Goal: Check status: Check status

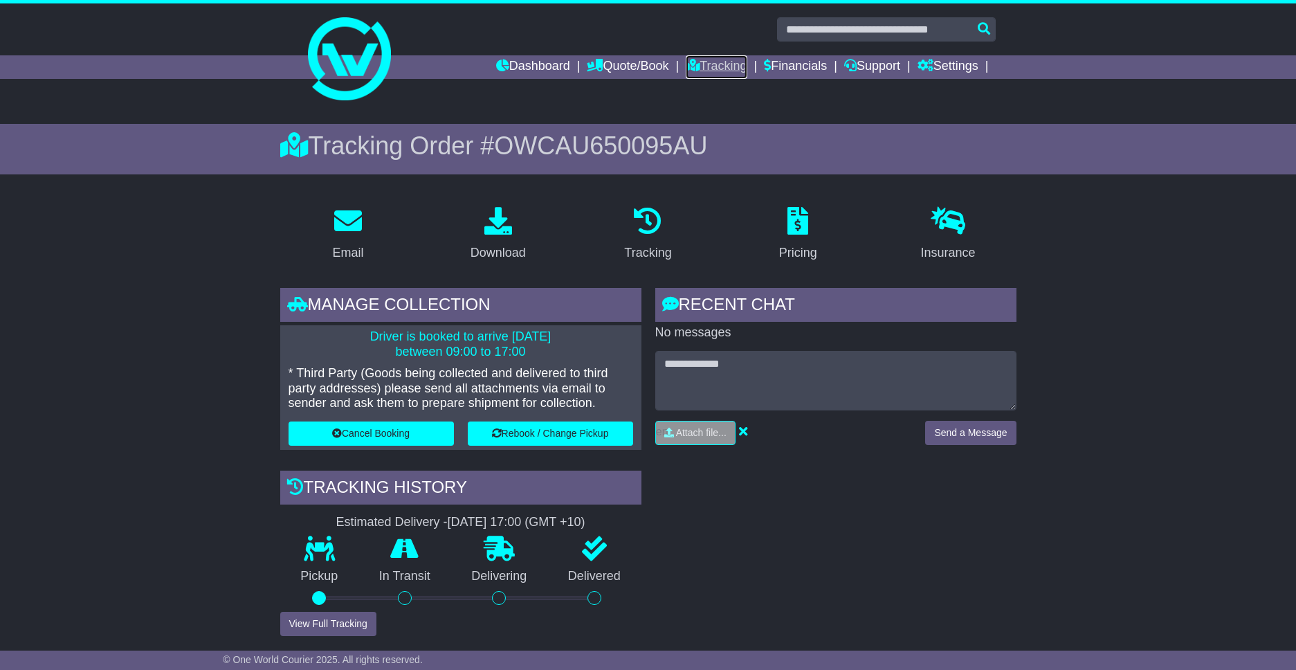
click at [698, 66] on link "Tracking" at bounding box center [716, 67] width 61 height 24
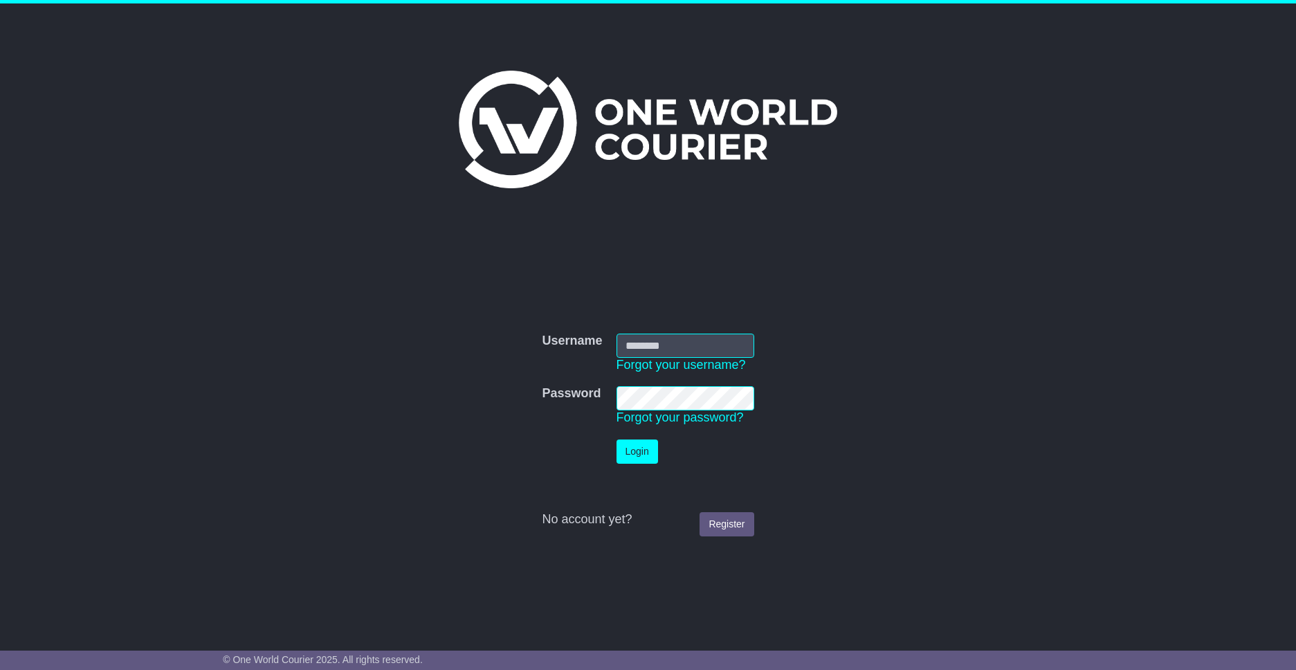
type input "**********"
click at [637, 461] on button "Login" at bounding box center [637, 451] width 42 height 24
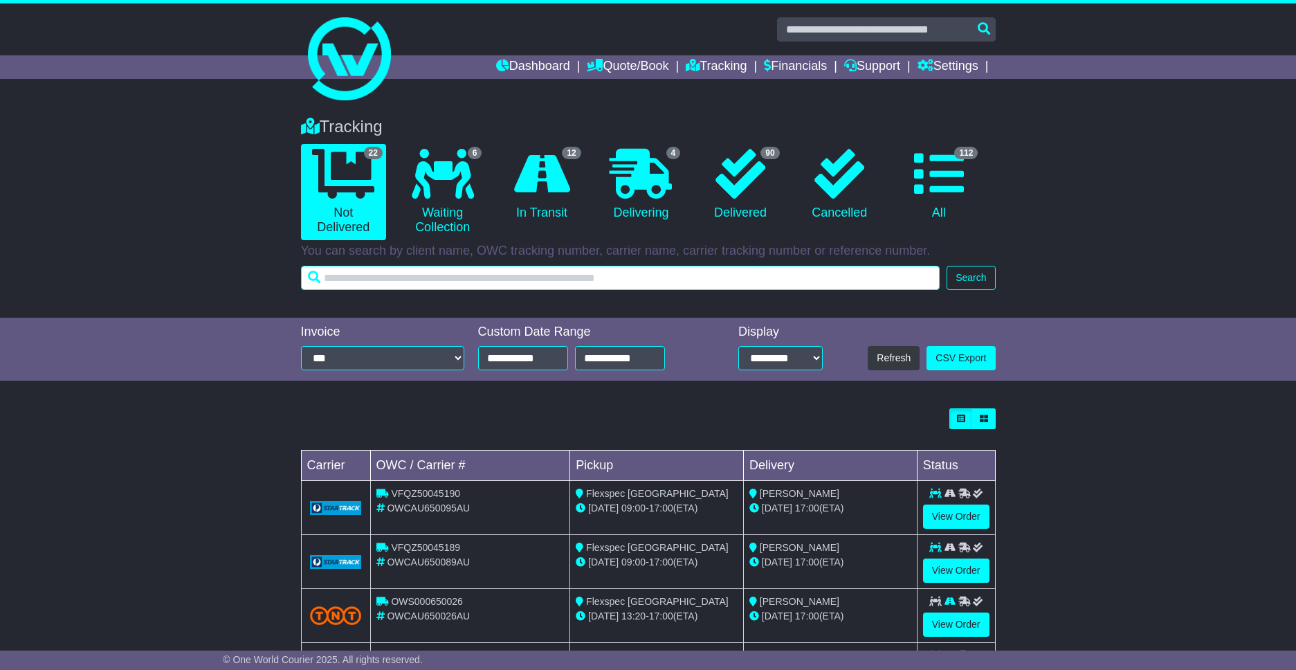
click at [497, 279] on input "text" at bounding box center [620, 278] width 639 height 24
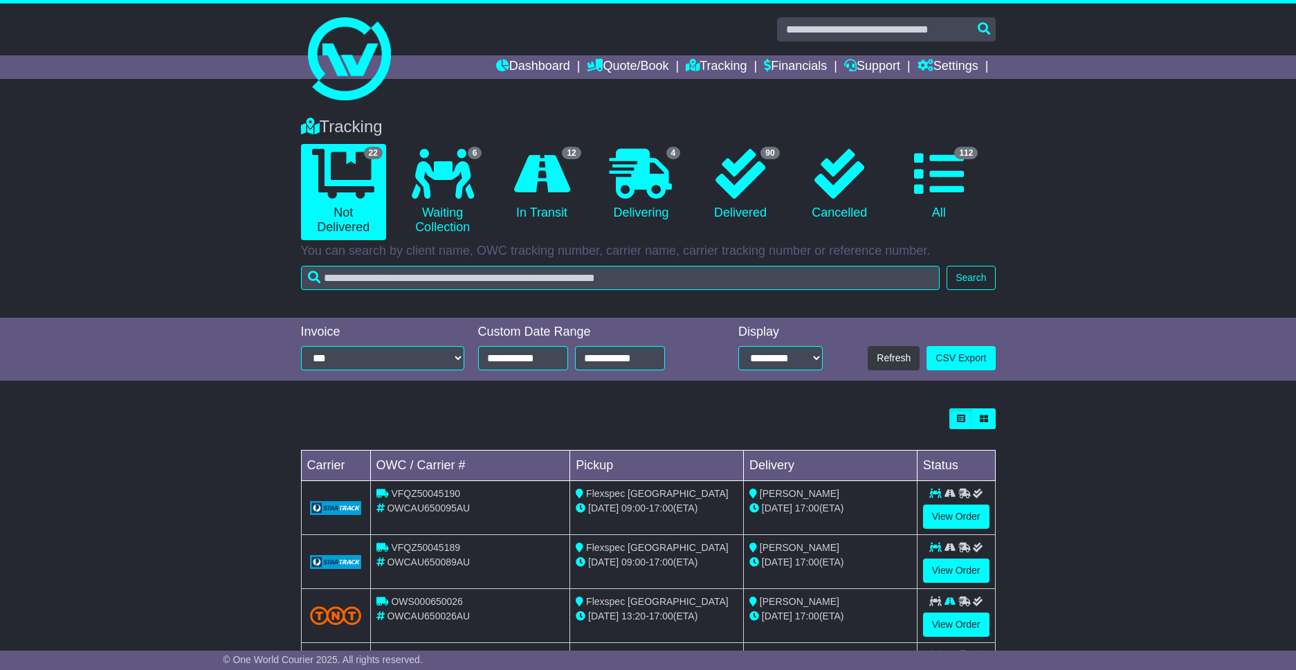
click at [193, 389] on div "Tracking 22 Not Delivered 6 Waiting Collection 12 In Transit 4 Delivering 90 0" at bounding box center [648, 549] width 1296 height 892
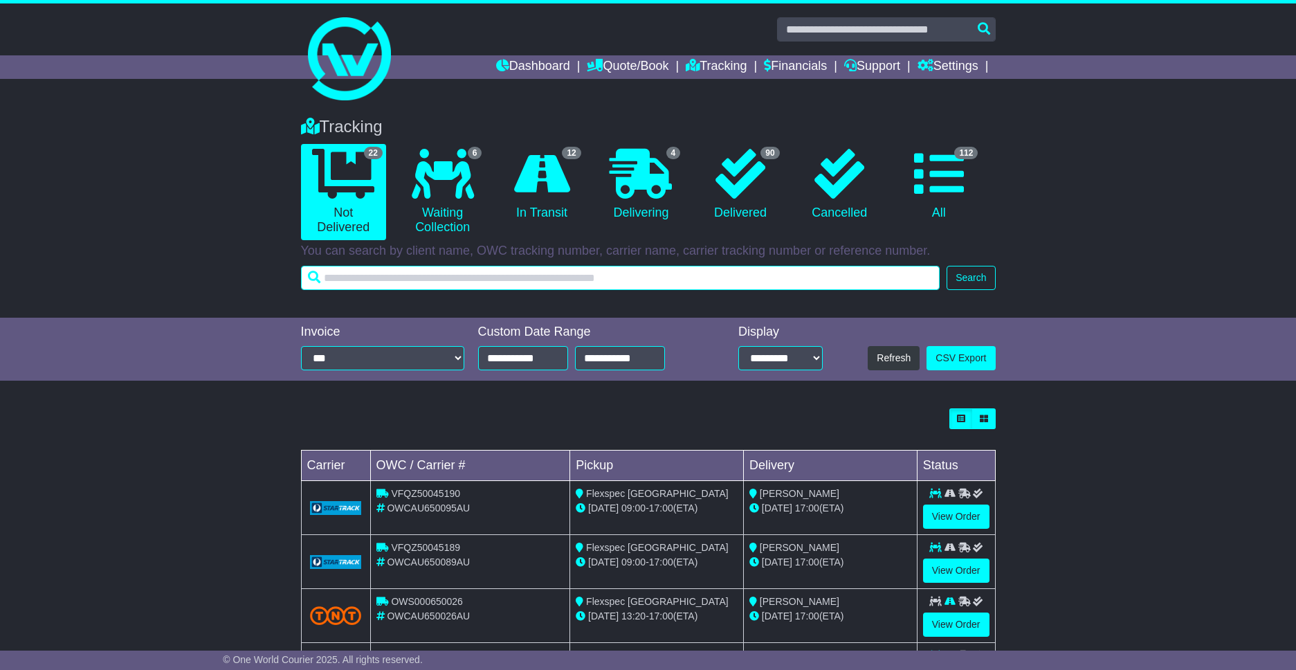
click at [371, 279] on input "text" at bounding box center [620, 278] width 639 height 24
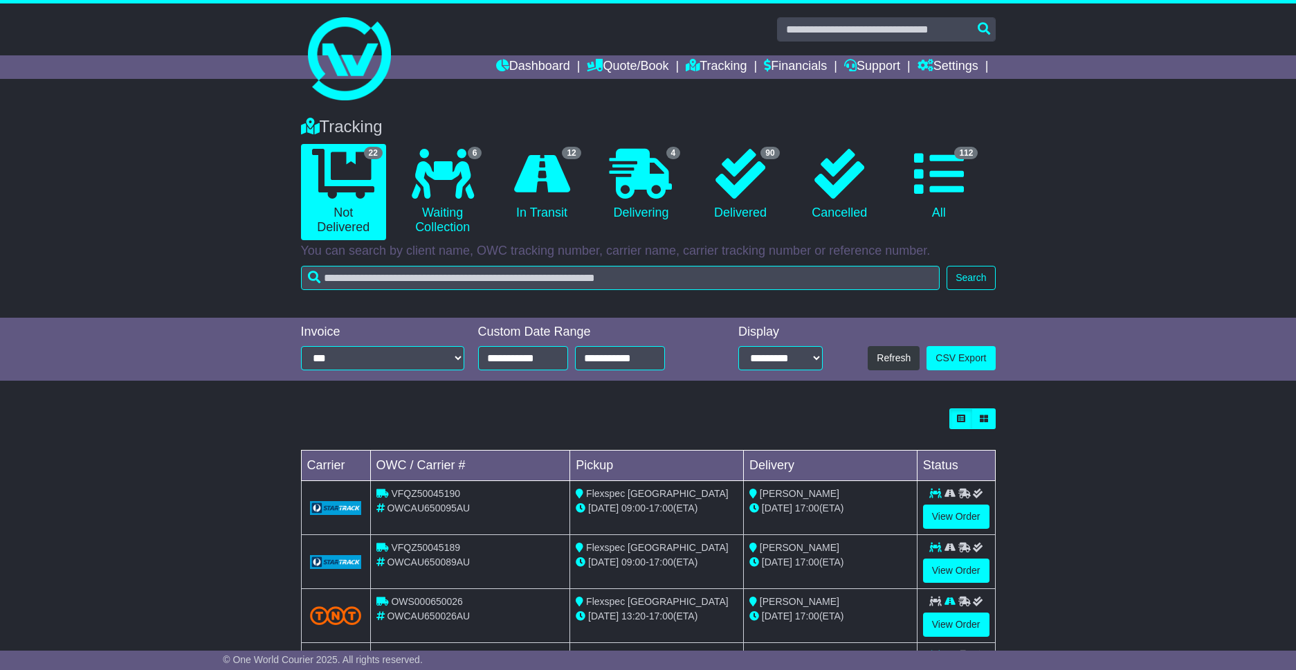
click at [192, 320] on div "**********" at bounding box center [648, 350] width 1296 height 64
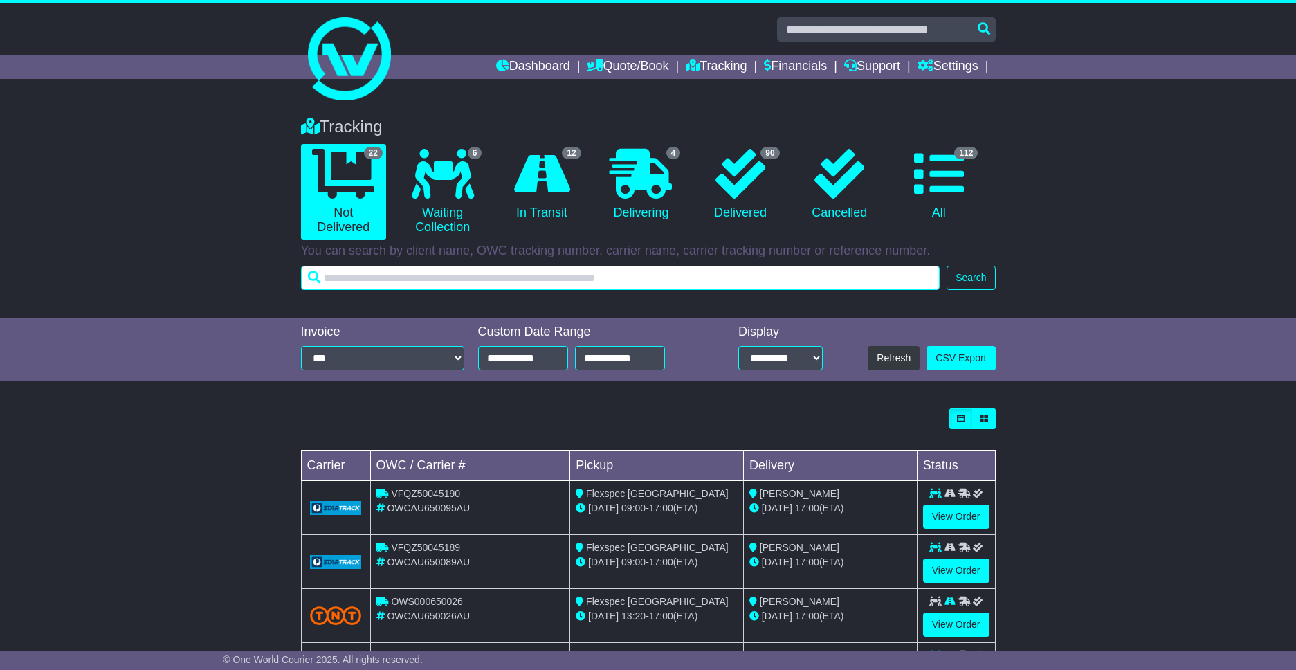
click at [356, 274] on input "text" at bounding box center [620, 278] width 639 height 24
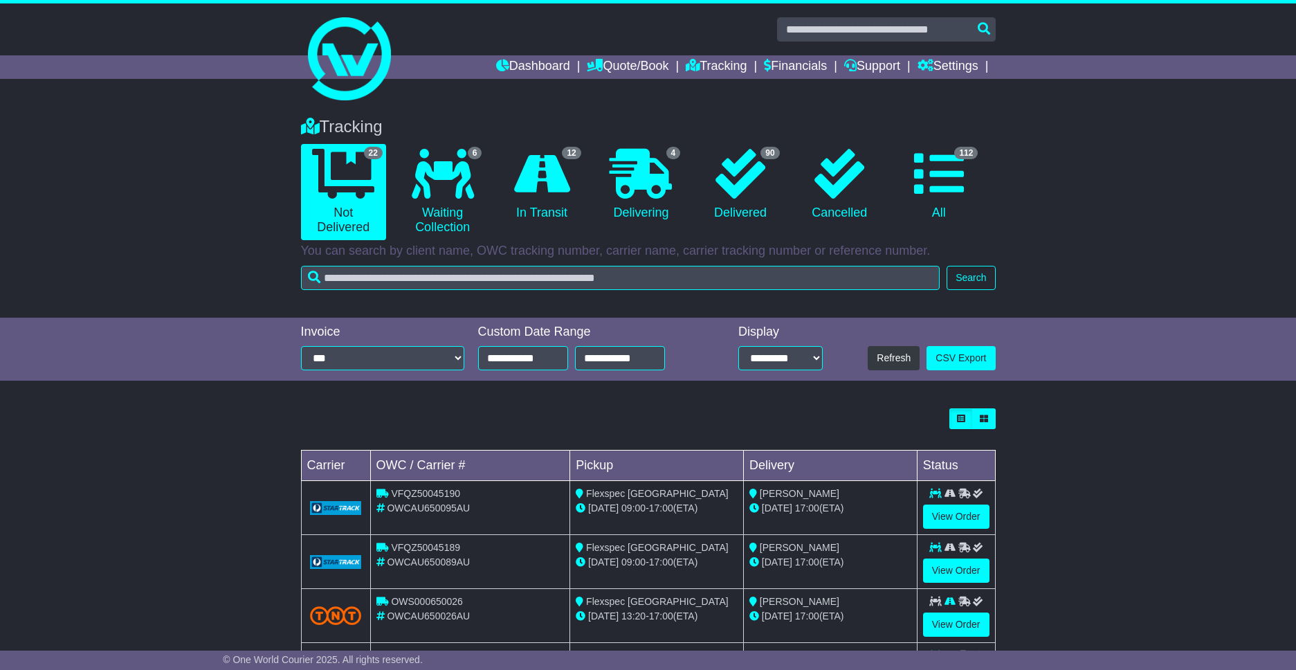
click at [239, 301] on div "Tracking 22 Not Delivered 6 Waiting Collection 12 In Transit 4 Delivering" at bounding box center [648, 210] width 1296 height 214
click at [544, 176] on icon at bounding box center [542, 174] width 56 height 50
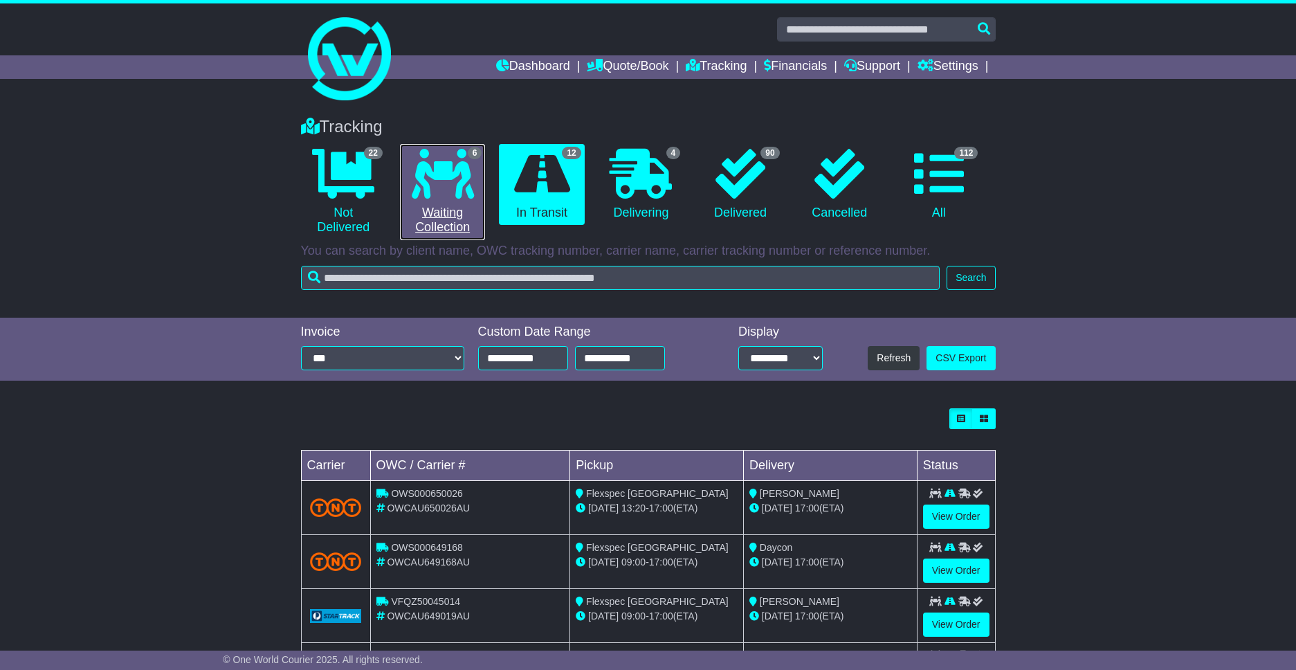
click at [470, 182] on icon at bounding box center [443, 174] width 62 height 50
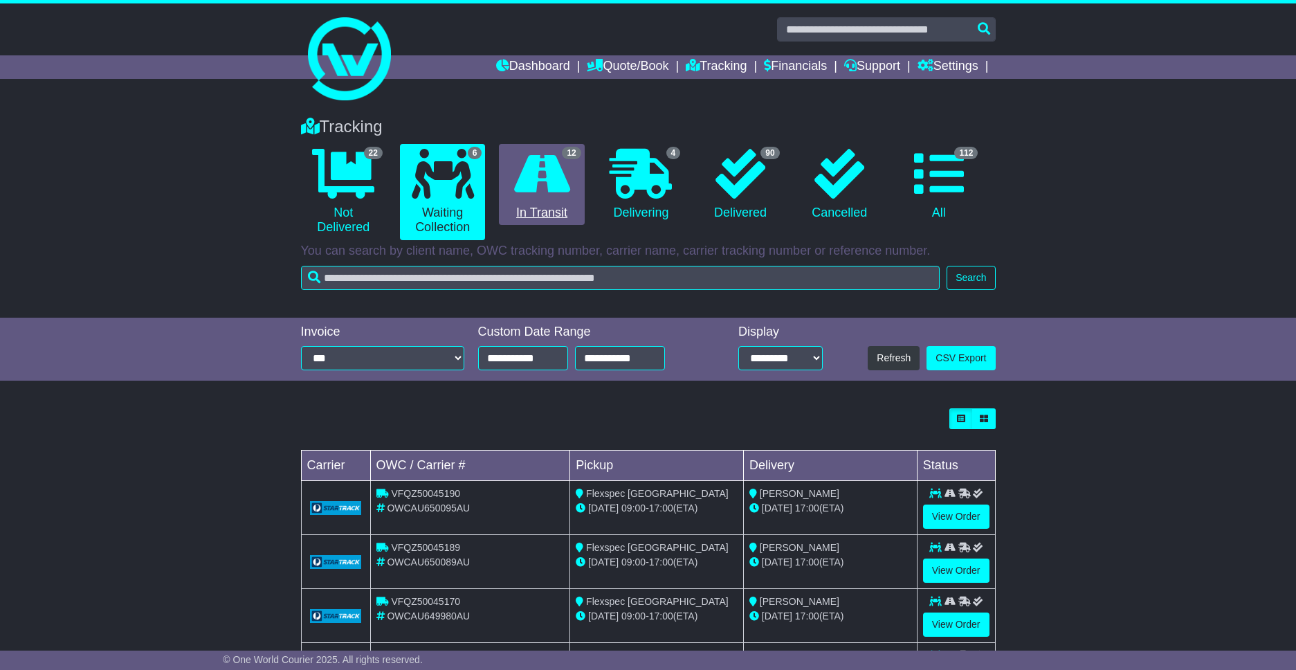
click at [540, 178] on icon at bounding box center [542, 174] width 56 height 50
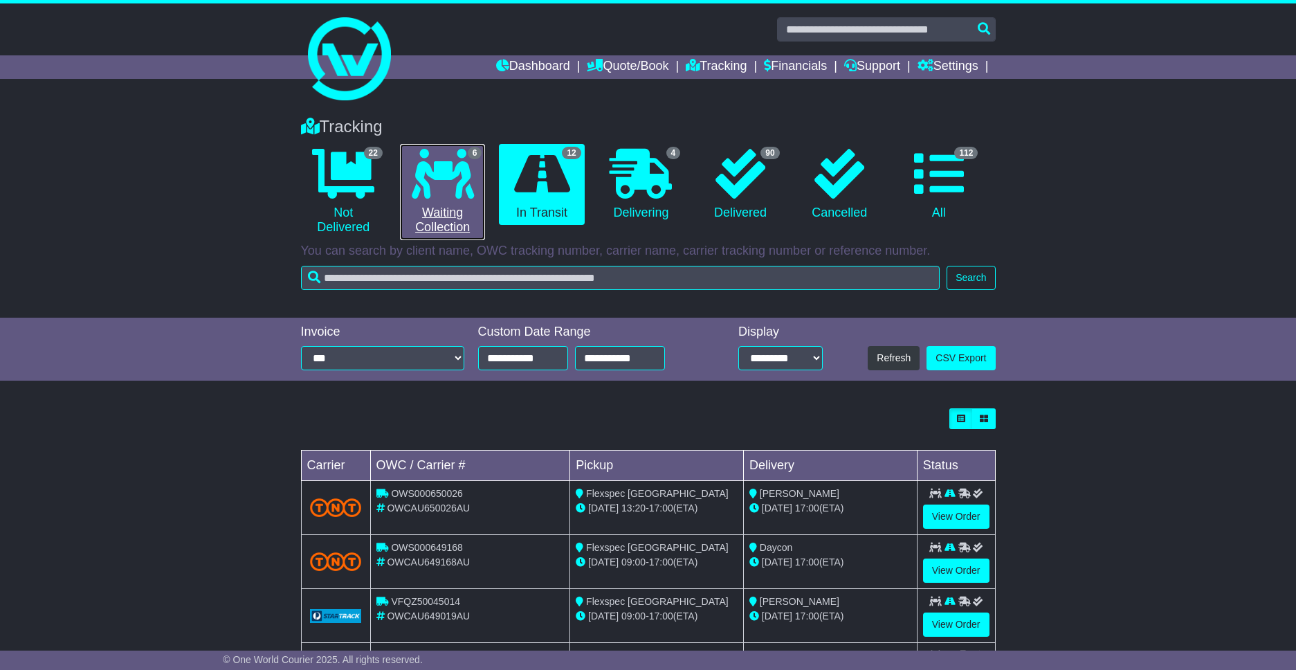
click at [445, 193] on icon at bounding box center [443, 174] width 62 height 50
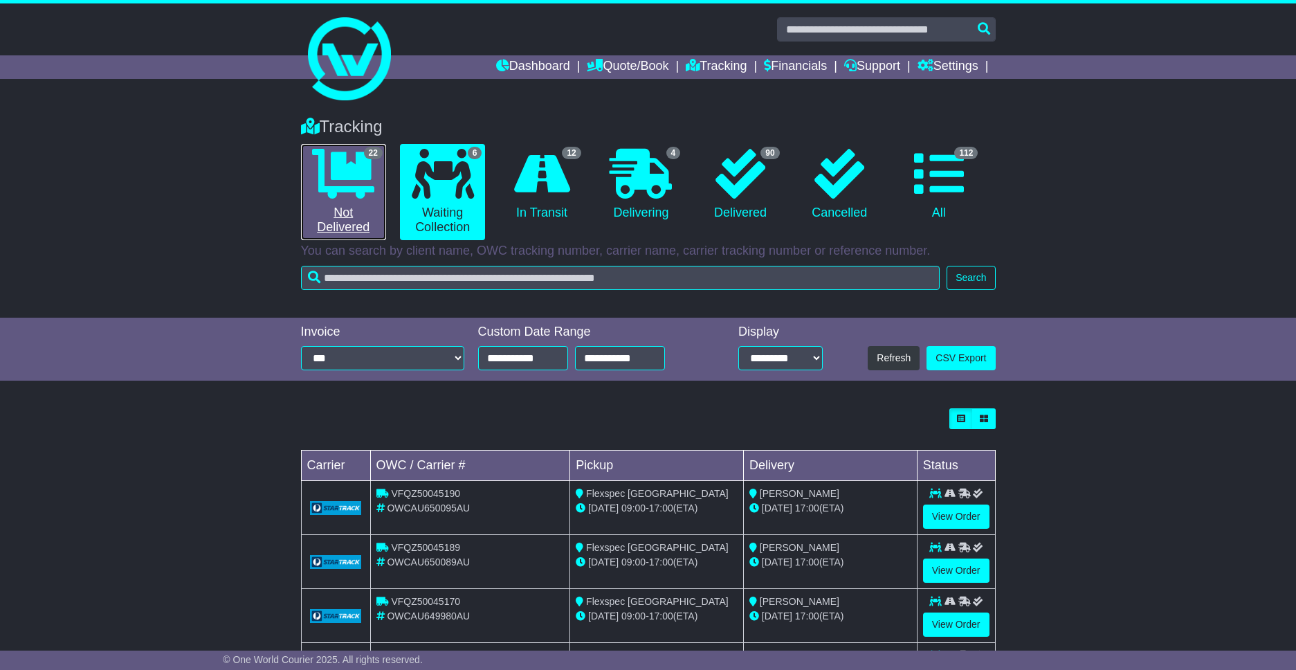
click at [337, 185] on icon at bounding box center [343, 174] width 62 height 50
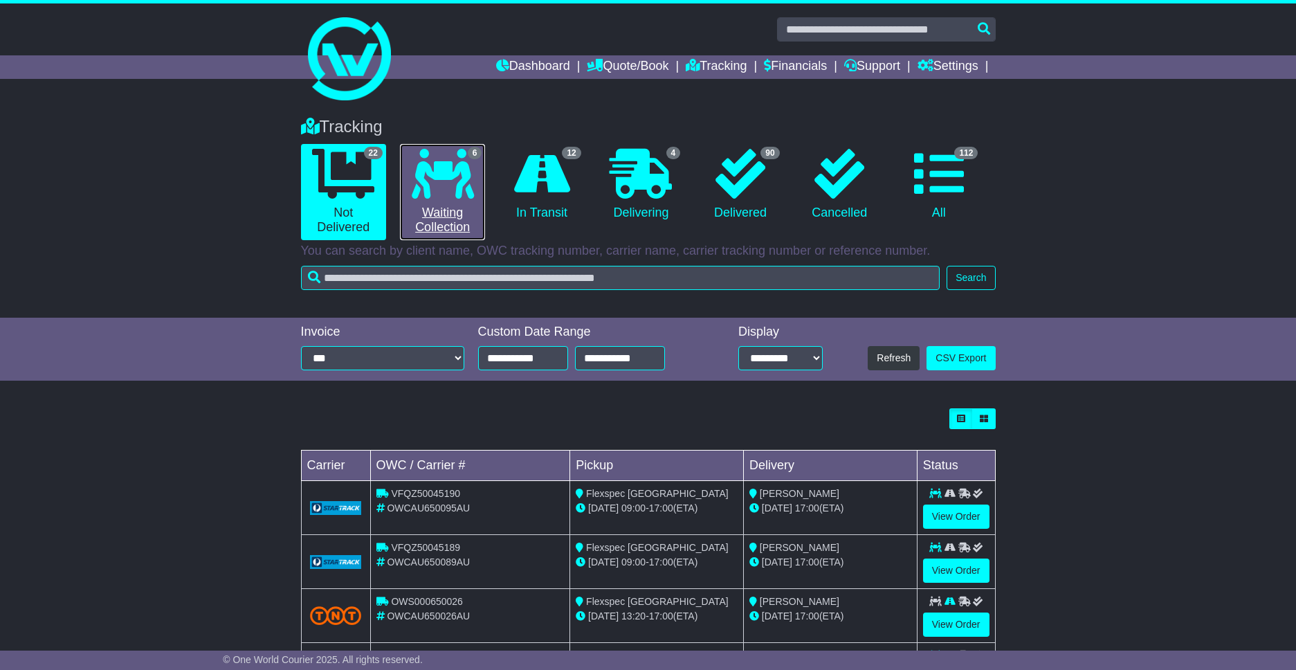
click at [416, 175] on icon at bounding box center [443, 174] width 62 height 50
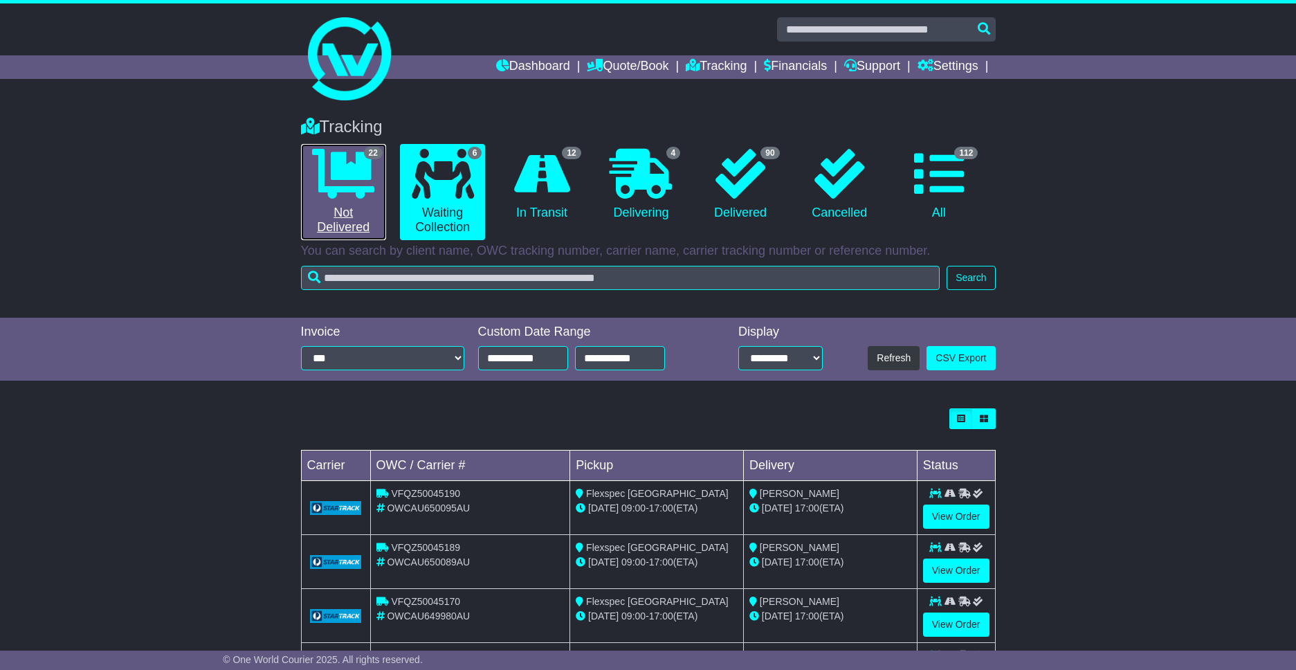
click at [359, 214] on link "22 Not Delivered" at bounding box center [343, 192] width 85 height 96
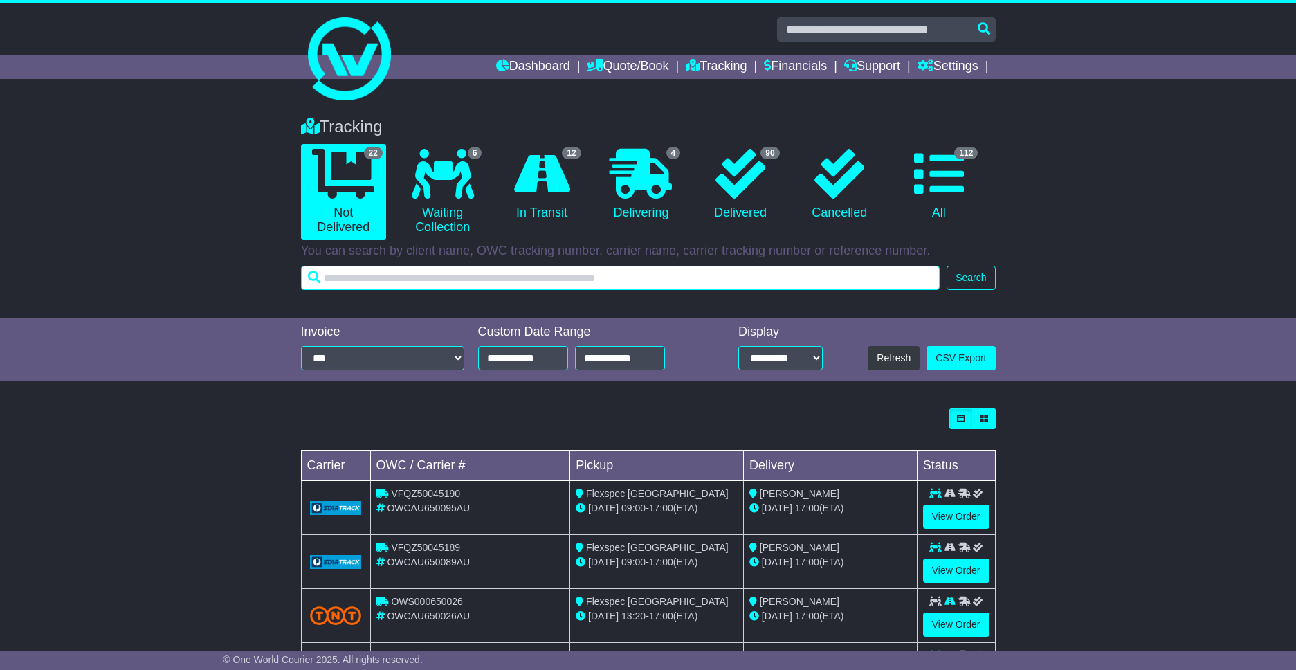
click at [428, 277] on input "text" at bounding box center [620, 278] width 639 height 24
type input "****"
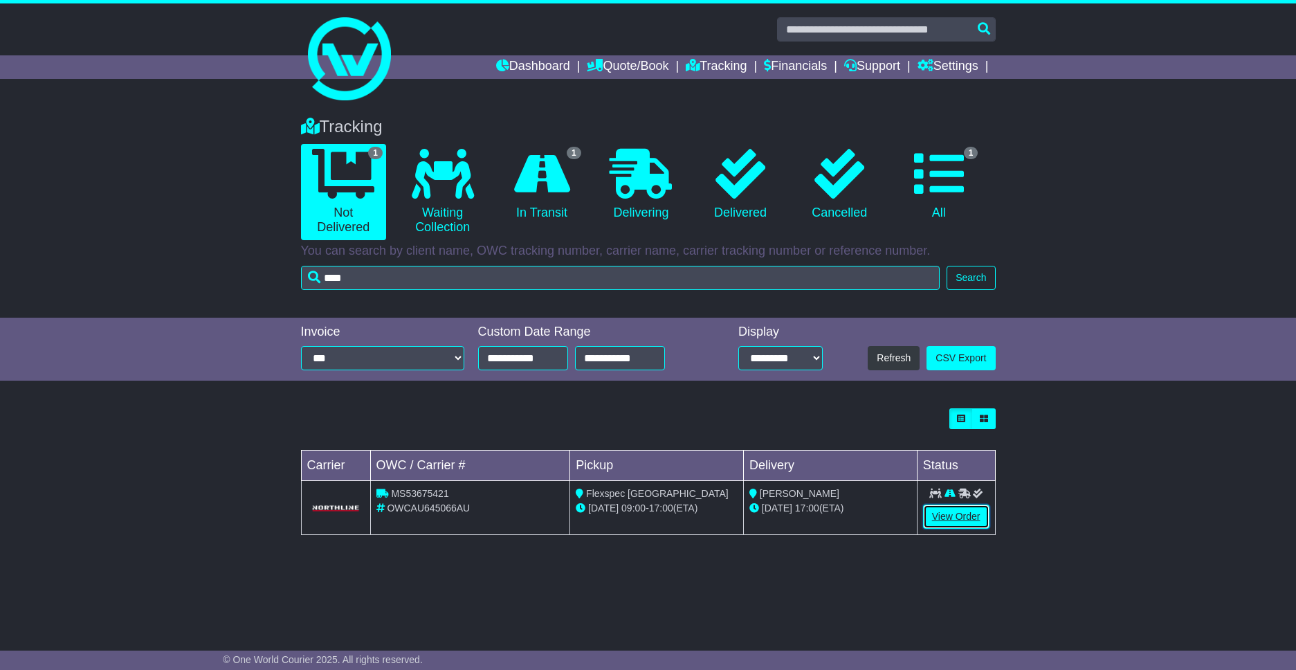
click at [947, 517] on link "View Order" at bounding box center [956, 516] width 66 height 24
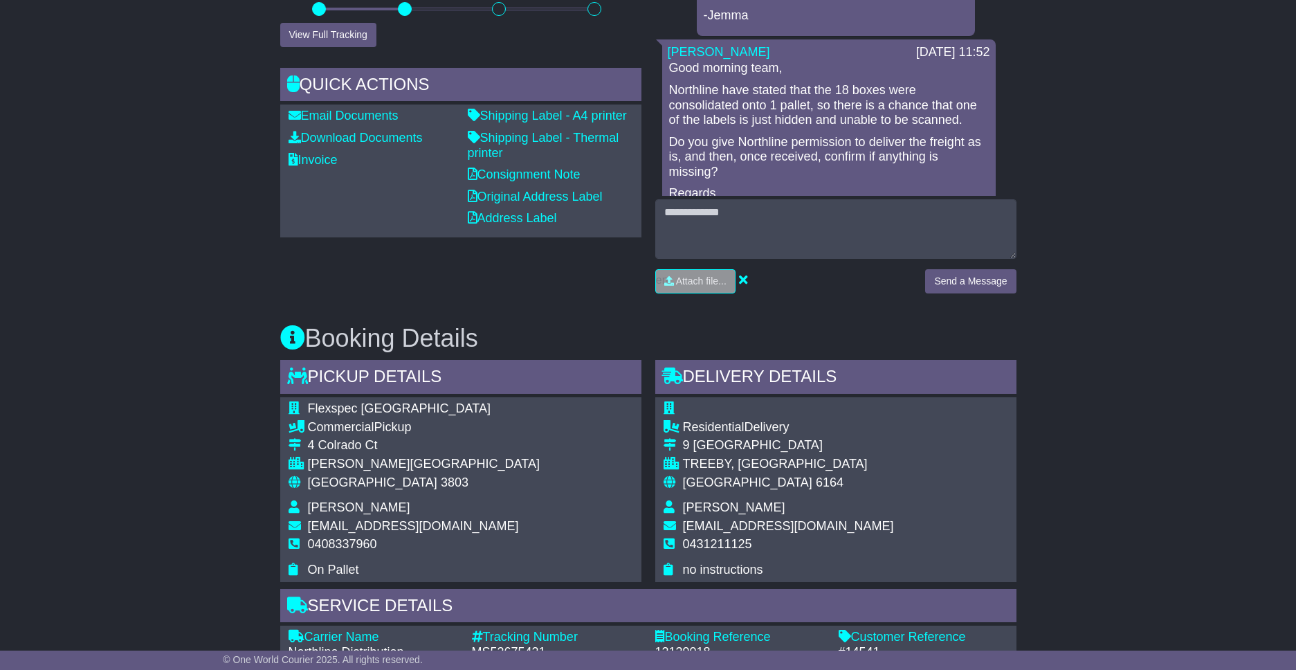
scroll to position [459, 0]
